Goal: Check status: Check status

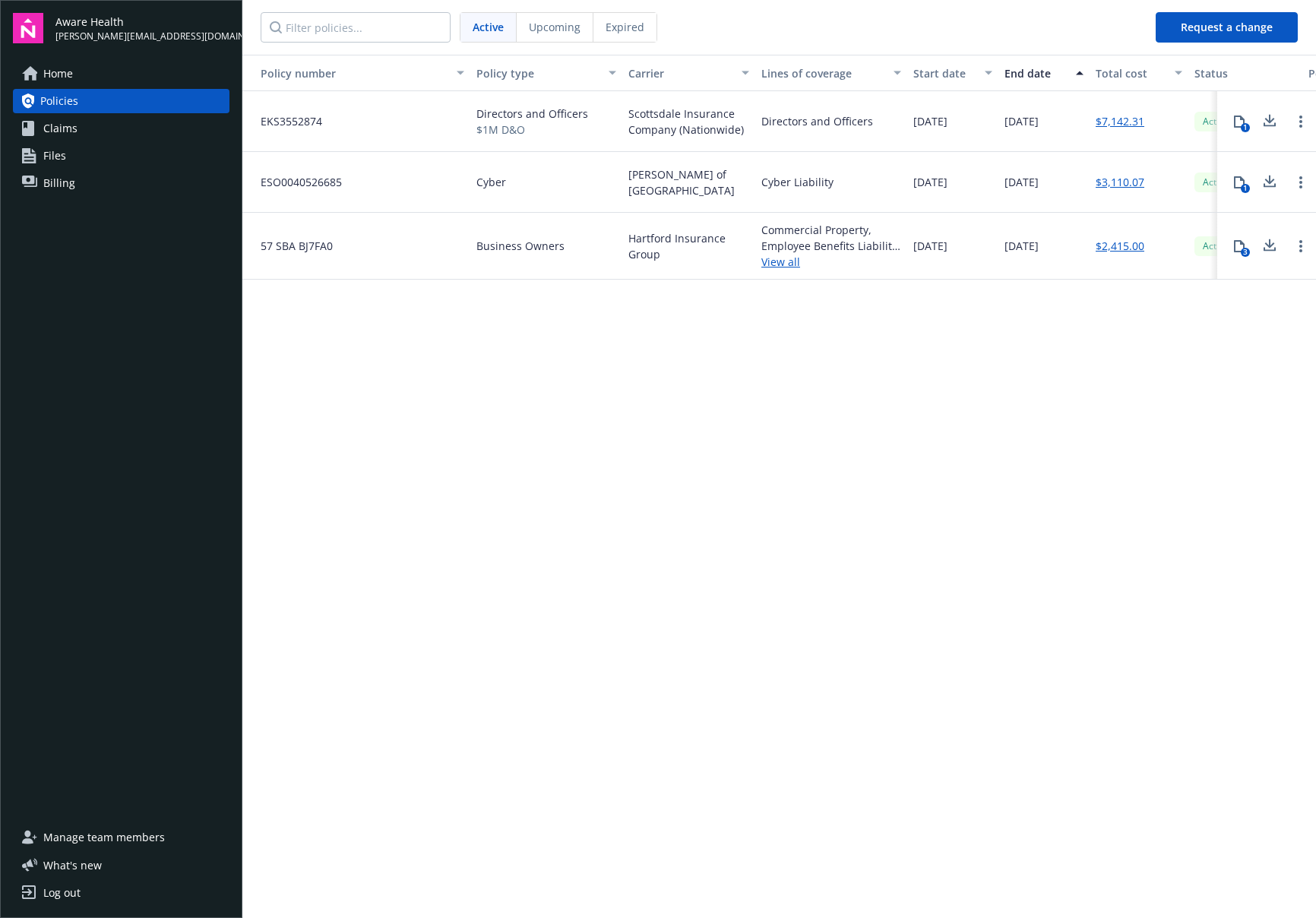
scroll to position [0, 180]
